Goal: Information Seeking & Learning: Learn about a topic

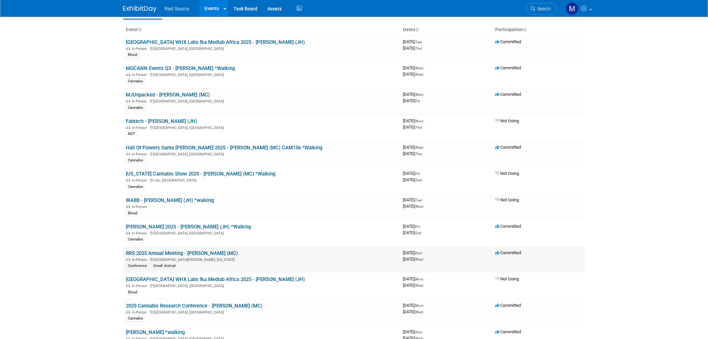
click at [188, 250] on link "RRS 2025 Annual Meeting - [PERSON_NAME] (MC)" at bounding box center [182, 253] width 112 height 6
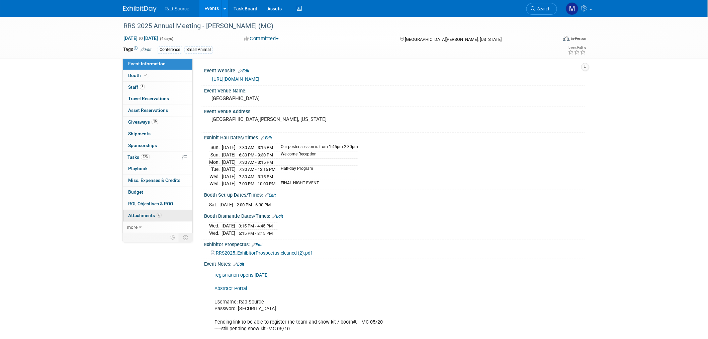
click at [163, 212] on link "6 Attachments 6" at bounding box center [158, 215] width 70 height 11
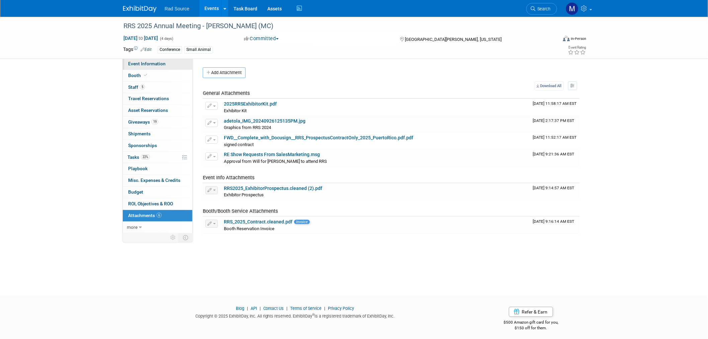
click at [165, 65] on link "Event Information" at bounding box center [158, 63] width 70 height 11
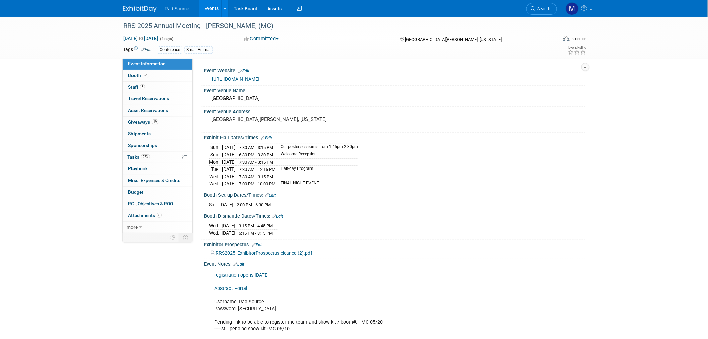
scroll to position [111, 0]
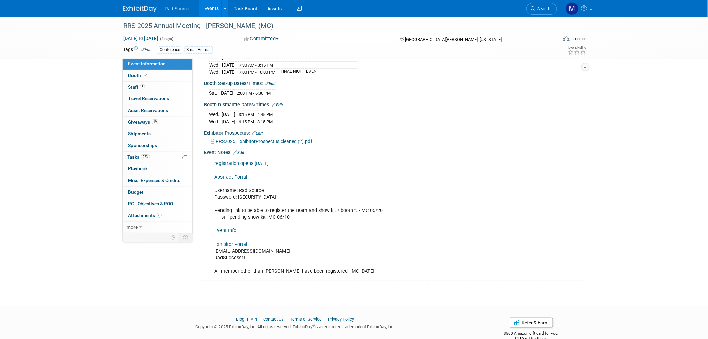
click at [228, 241] on link "Exhibitor Portal" at bounding box center [230, 244] width 32 height 6
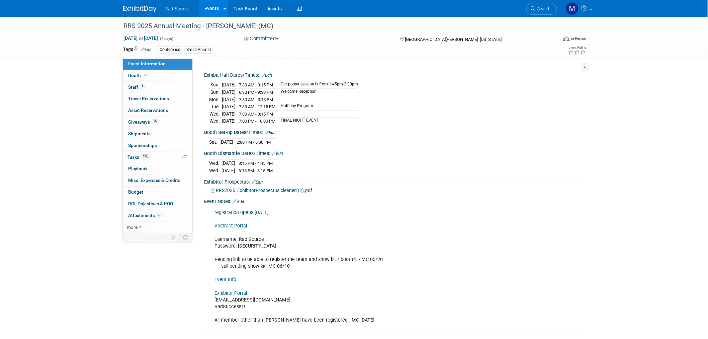
scroll to position [0, 0]
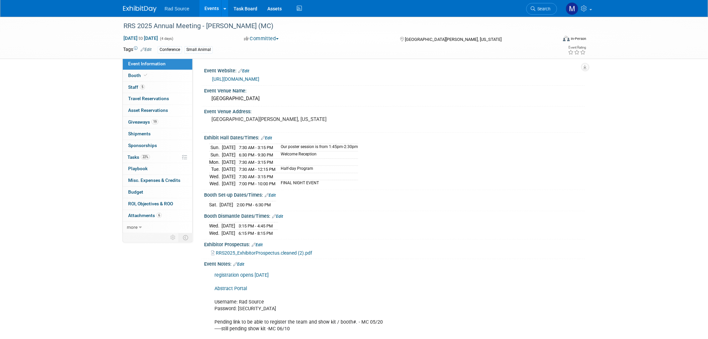
click at [259, 79] on link "https://www.radres.org/page/meetings" at bounding box center [235, 78] width 47 height 5
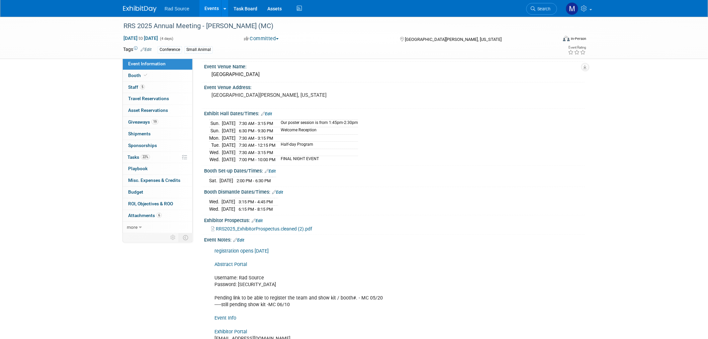
scroll to position [74, 0]
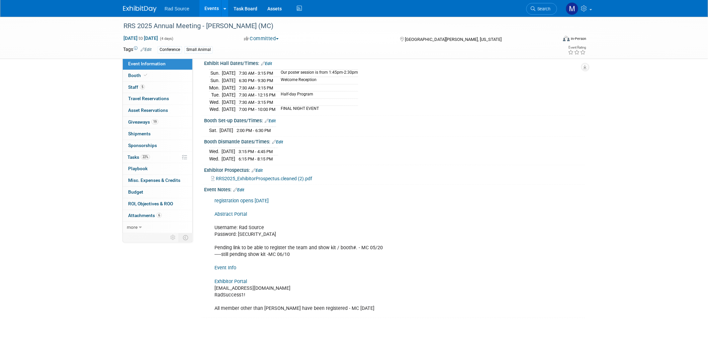
click at [232, 265] on link "Event Info" at bounding box center [225, 268] width 22 height 6
